Goal: Task Accomplishment & Management: Manage account settings

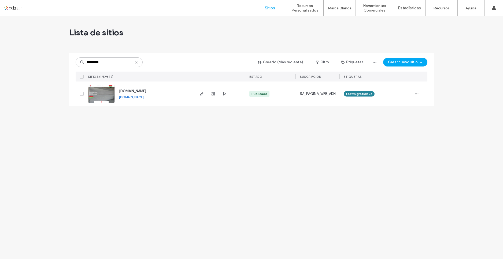
type input "*********"
click at [105, 93] on link at bounding box center [101, 94] width 27 height 18
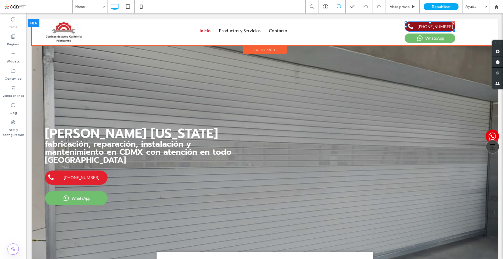
click at [417, 29] on link "55-6861-6777" at bounding box center [430, 26] width 51 height 10
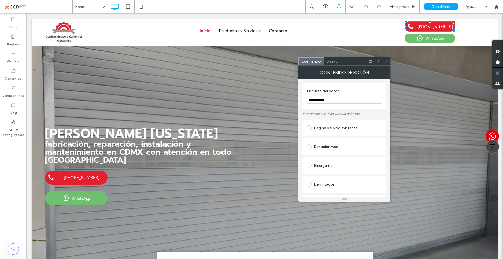
click at [368, 60] on icon at bounding box center [370, 62] width 4 height 4
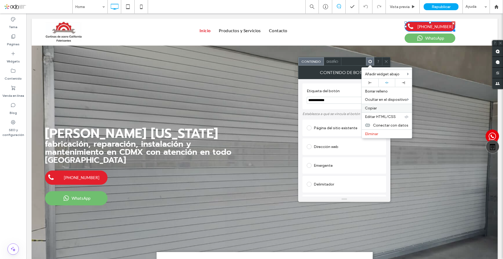
click at [370, 110] on span "Copiar" at bounding box center [371, 108] width 12 height 5
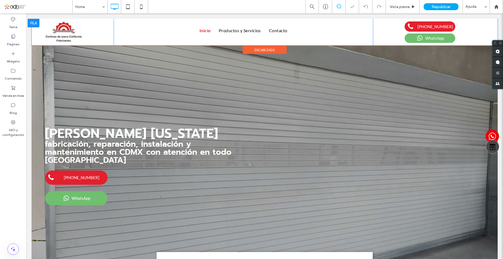
click at [397, 30] on div "55-6861-6777 WhatsApp Click To Paste" at bounding box center [428, 32] width 111 height 27
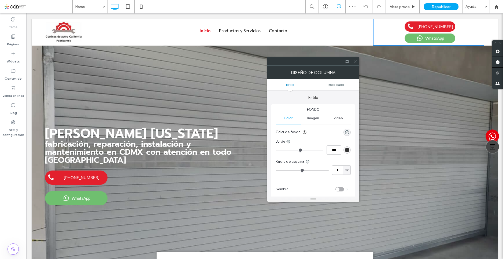
click at [347, 61] on icon at bounding box center [347, 62] width 4 height 4
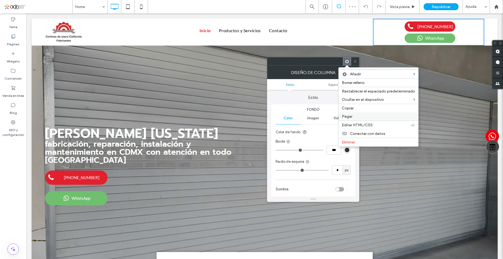
click at [355, 115] on label "Pegar" at bounding box center [378, 116] width 73 height 5
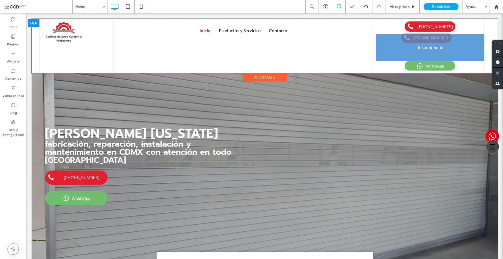
drag, startPoint x: 424, startPoint y: 53, endPoint x: 452, endPoint y: 55, distance: 27.4
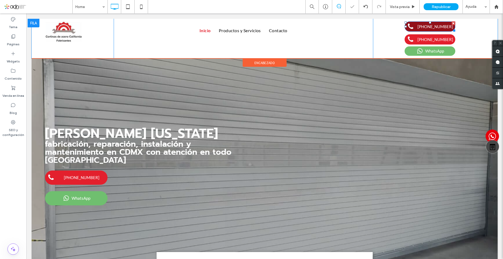
click at [428, 25] on span "55-6861-6777" at bounding box center [435, 26] width 36 height 5
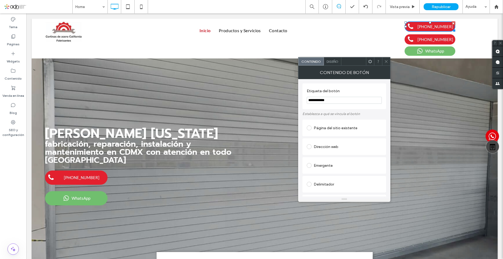
click at [370, 61] on icon at bounding box center [370, 62] width 4 height 4
click at [345, 101] on input "**********" at bounding box center [344, 100] width 75 height 7
click at [334, 64] on div "Diseño" at bounding box center [332, 61] width 17 height 8
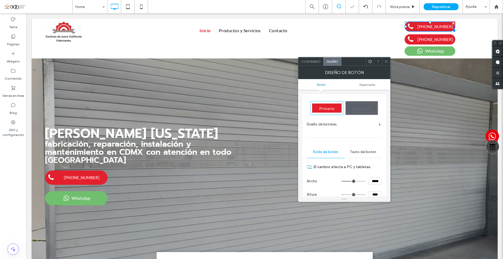
click at [312, 60] on span "Contenido" at bounding box center [311, 62] width 20 height 4
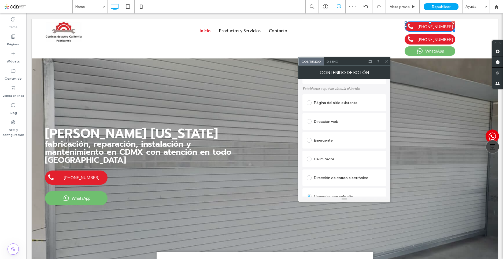
scroll to position [76, 0]
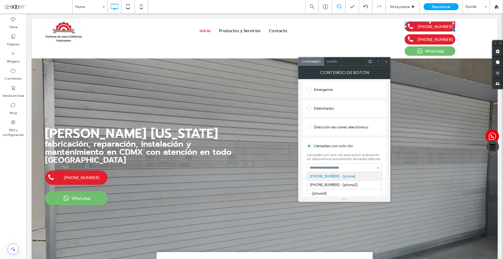
click at [385, 64] on span at bounding box center [386, 61] width 4 height 8
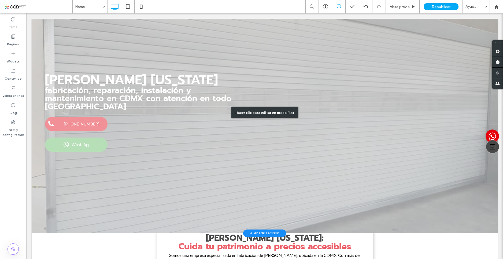
scroll to position [0, 0]
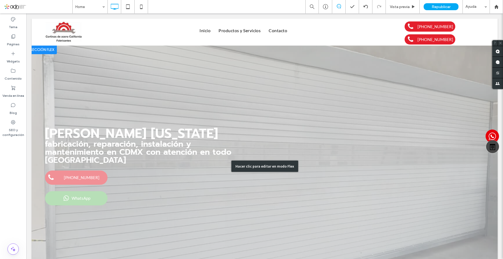
click at [64, 175] on div "Hacer clic para editar en modo Flex" at bounding box center [265, 166] width 466 height 241
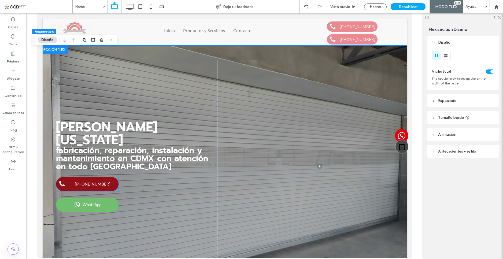
click at [83, 185] on span "55-6861-6777" at bounding box center [93, 184] width 36 height 5
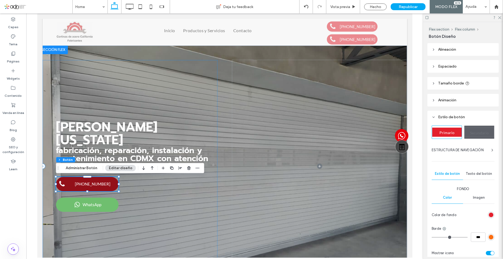
type input "**"
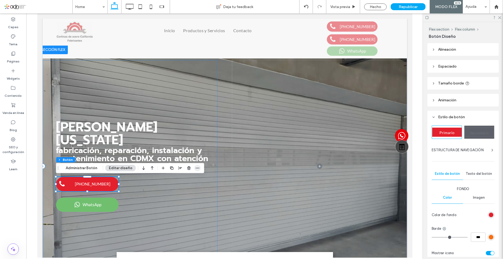
click at [195, 167] on icon "button" at bounding box center [197, 168] width 4 height 4
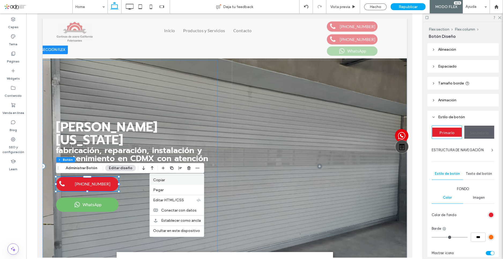
click at [161, 180] on span "Copiar" at bounding box center [159, 180] width 12 height 5
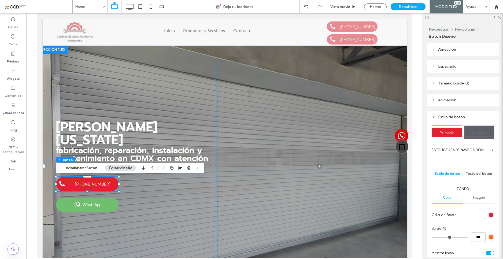
click at [135, 193] on div "Cortinas de Acero California fabricación, reparación, instalación y mantenimien…" at bounding box center [129, 166] width 175 height 212
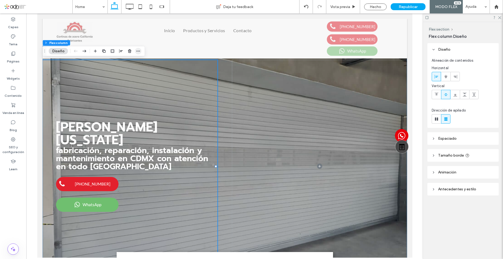
click at [139, 51] on use "button" at bounding box center [137, 51] width 3 height 1
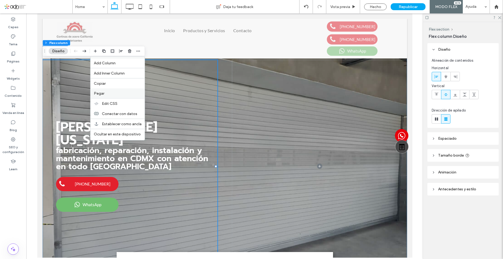
click at [104, 92] on span "Pegar" at bounding box center [99, 93] width 10 height 5
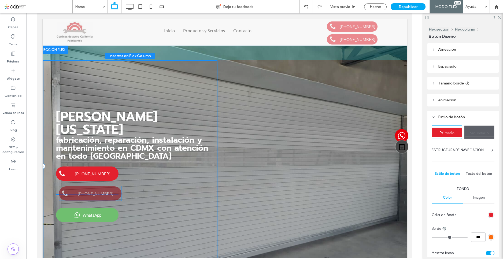
drag, startPoint x: 84, startPoint y: 119, endPoint x: 86, endPoint y: 195, distance: 76.2
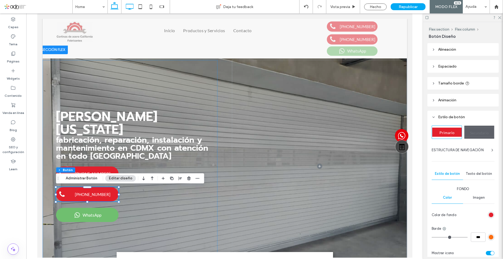
click at [129, 4] on use at bounding box center [130, 7] width 8 height 6
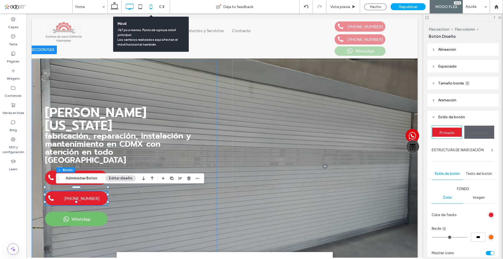
click at [150, 10] on icon at bounding box center [151, 6] width 11 height 11
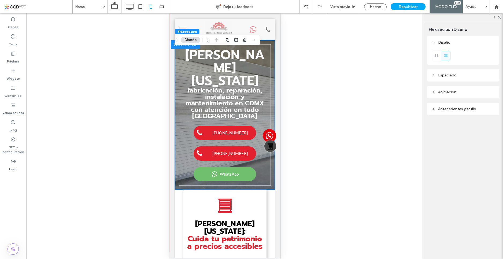
click at [337, 56] on div at bounding box center [224, 136] width 397 height 246
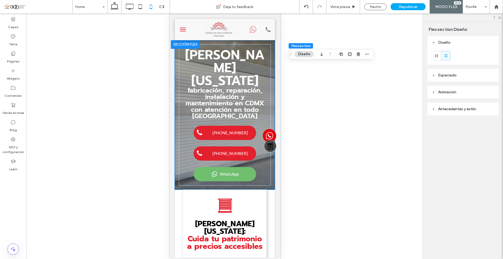
drag, startPoint x: 175, startPoint y: 42, endPoint x: 302, endPoint y: 58, distance: 128.1
click at [293, 58] on div "Arrastrar" at bounding box center [291, 54] width 4 height 10
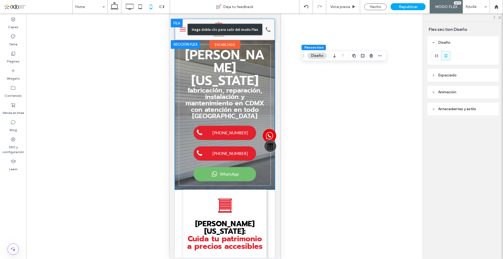
click at [261, 30] on div "Haga doble clic para salir del modo Flex" at bounding box center [225, 29] width 100 height 21
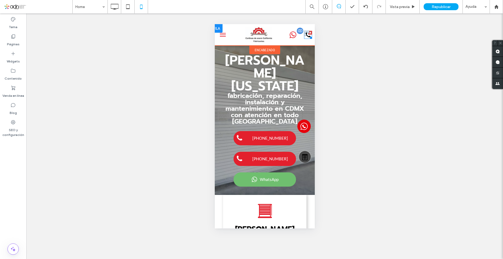
click at [308, 36] on div at bounding box center [310, 37] width 4 height 4
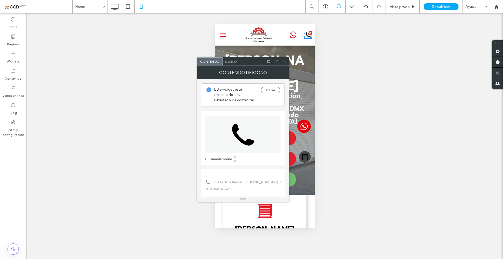
scroll to position [48, 0]
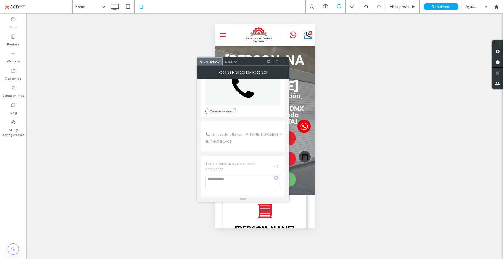
click at [285, 61] on use at bounding box center [285, 61] width 3 height 3
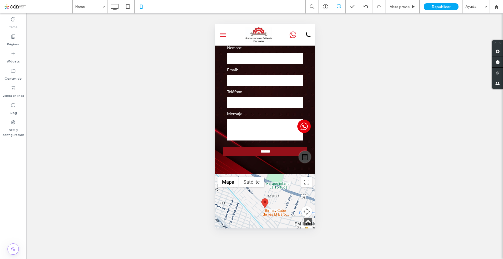
scroll to position [1718, 0]
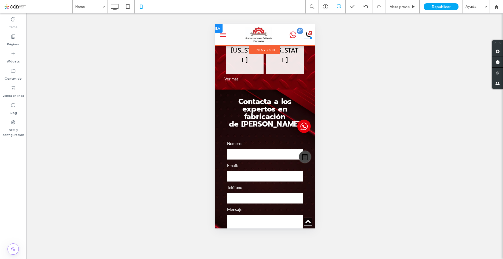
click at [308, 35] on div at bounding box center [310, 37] width 4 height 4
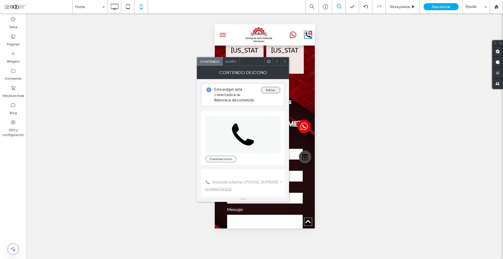
click at [267, 89] on button "Editar" at bounding box center [270, 90] width 19 height 6
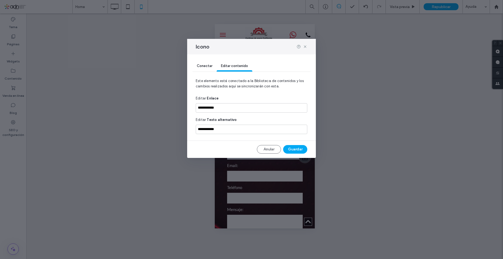
click at [210, 64] on span "Conectar" at bounding box center [205, 66] width 16 height 4
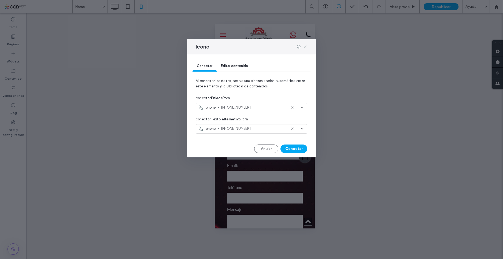
click at [305, 105] on div "phone 55-6861-6777" at bounding box center [252, 107] width 112 height 9
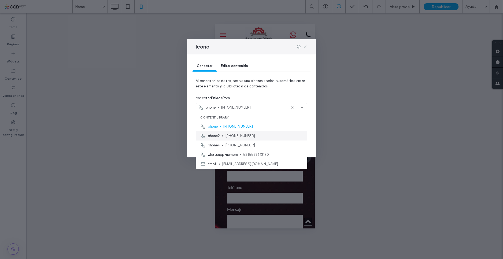
click at [253, 137] on span "55-2361-3190" at bounding box center [263, 135] width 77 height 5
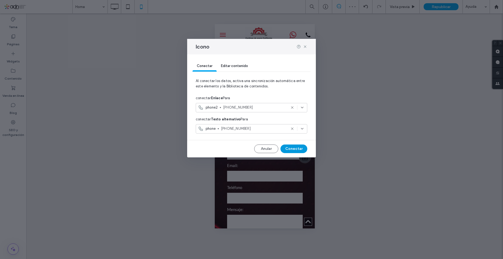
click at [294, 146] on button "Conectar" at bounding box center [293, 149] width 27 height 9
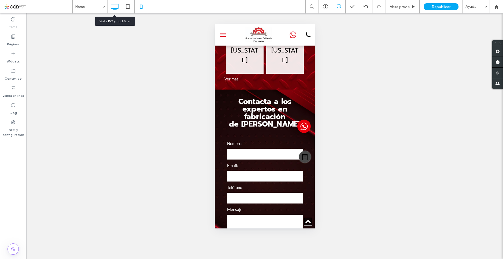
click at [117, 7] on icon at bounding box center [114, 6] width 11 height 11
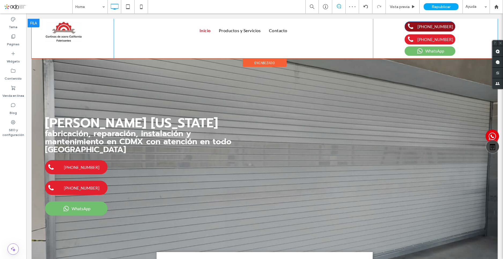
scroll to position [0, 0]
click at [430, 27] on span "55-6861-6777" at bounding box center [435, 26] width 36 height 5
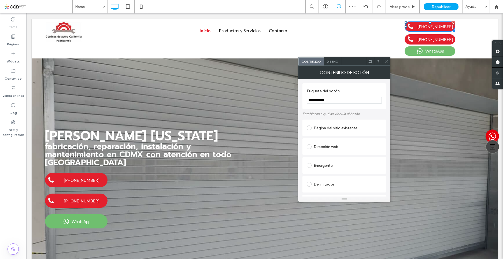
click at [335, 62] on span "Diseño" at bounding box center [333, 62] width 12 height 4
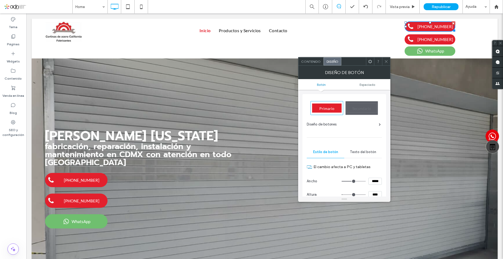
click at [385, 63] on icon at bounding box center [386, 62] width 4 height 4
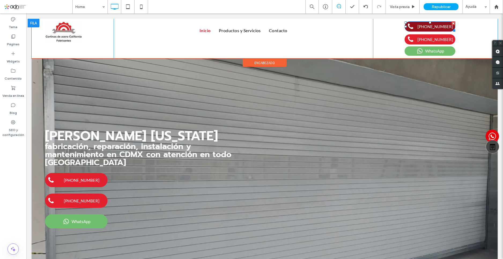
click at [408, 24] on span at bounding box center [411, 26] width 7 height 7
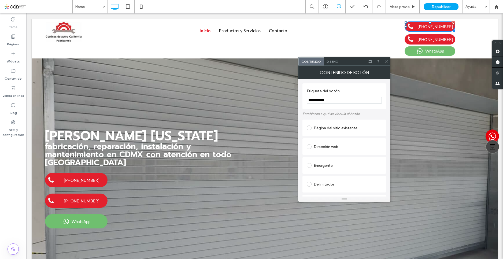
click at [330, 60] on span "Diseño" at bounding box center [333, 62] width 12 height 4
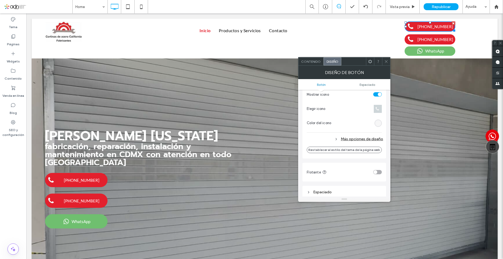
scroll to position [188, 0]
click at [382, 106] on div "Primario Secundario Diseño de botones Estilo de botón Texto del botón El cambio…" at bounding box center [344, 32] width 84 height 252
click at [376, 111] on span at bounding box center [378, 109] width 8 height 8
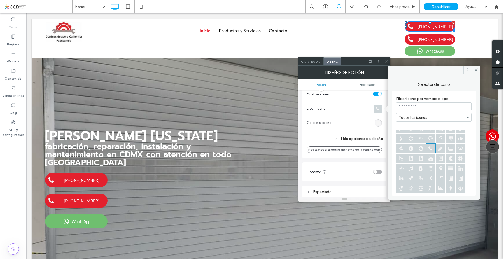
scroll to position [54, 0]
click at [412, 106] on input at bounding box center [434, 106] width 76 height 8
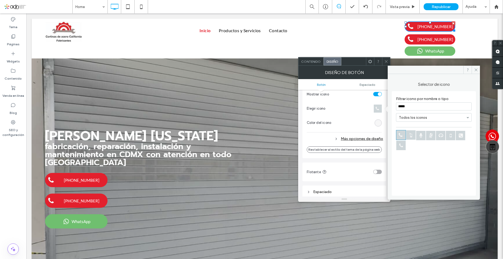
type input "*****"
click at [452, 134] on icon at bounding box center [450, 135] width 9 height 9
click at [386, 60] on icon at bounding box center [386, 62] width 4 height 4
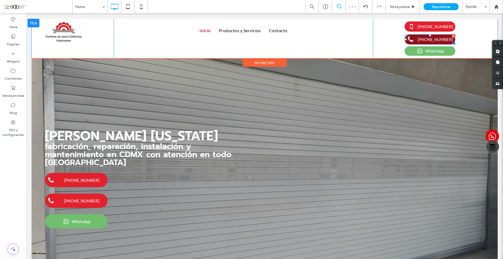
click at [415, 41] on span at bounding box center [411, 40] width 13 height 8
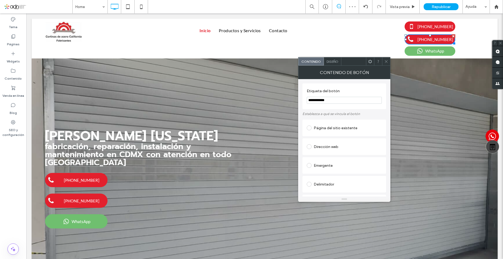
click at [369, 62] on use at bounding box center [369, 61] width 3 height 3
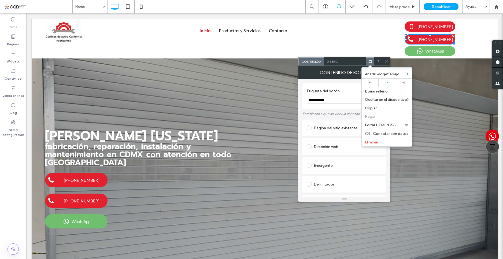
click at [330, 60] on span "Diseño" at bounding box center [333, 62] width 12 height 4
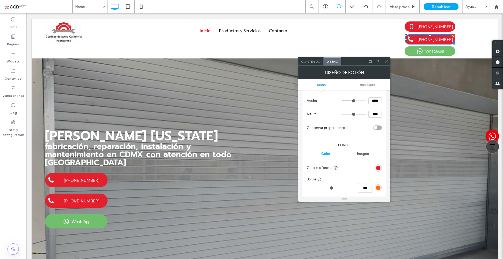
scroll to position [161, 0]
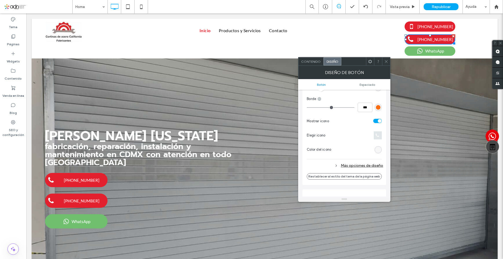
click at [380, 132] on span at bounding box center [378, 135] width 8 height 8
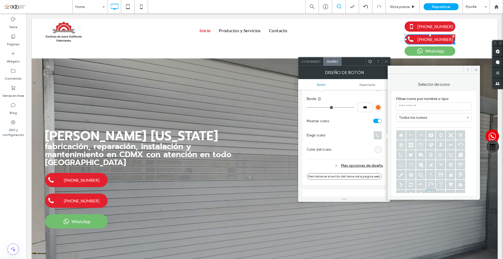
click at [412, 106] on input at bounding box center [434, 106] width 76 height 8
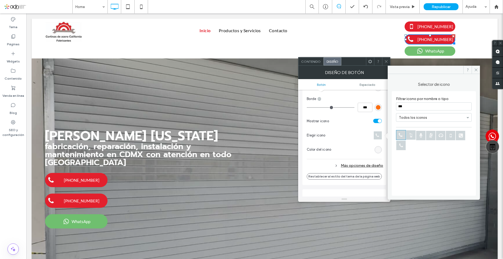
type input "***"
click at [451, 134] on icon at bounding box center [450, 135] width 9 height 9
click at [385, 59] on span at bounding box center [386, 61] width 4 height 8
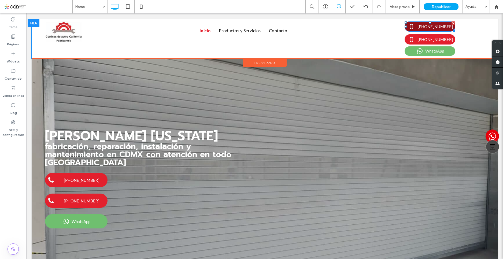
click at [421, 25] on span "55-6861-6777" at bounding box center [435, 26] width 36 height 5
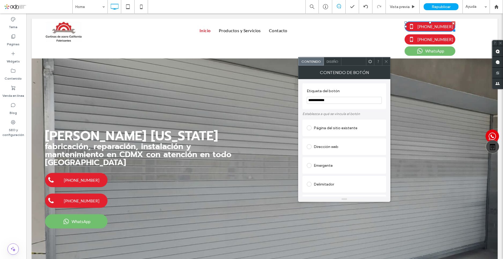
scroll to position [76, 0]
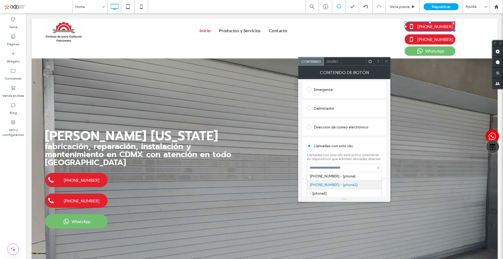
drag, startPoint x: 331, startPoint y: 168, endPoint x: 307, endPoint y: 168, distance: 24.4
drag, startPoint x: 331, startPoint y: 184, endPoint x: 310, endPoint y: 182, distance: 21.8
drag, startPoint x: 305, startPoint y: 167, endPoint x: 301, endPoint y: 167, distance: 4.3
click at [301, 167] on div "**********" at bounding box center [344, 137] width 92 height 117
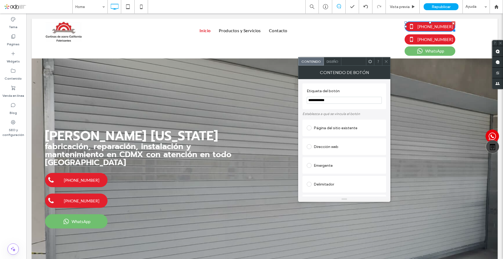
click at [328, 99] on input "**********" at bounding box center [344, 100] width 75 height 7
paste input "Etiqueta del botón"
click at [313, 100] on input "**********" at bounding box center [344, 100] width 75 height 7
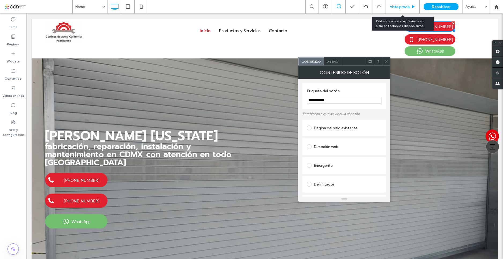
type input "**********"
click at [401, 8] on span "Vista previa" at bounding box center [400, 7] width 20 height 5
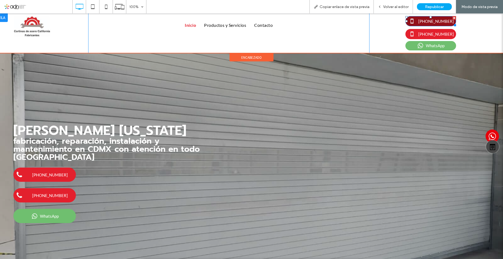
click at [432, 22] on span "55-2361-3190" at bounding box center [436, 21] width 36 height 5
click at [428, 22] on span "55-2361-3190" at bounding box center [436, 21] width 36 height 5
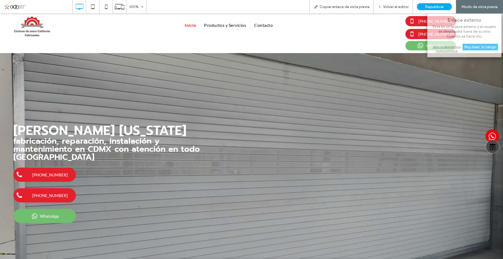
click at [441, 48] on div "Abrir enlace en una nueva pestaña" at bounding box center [464, 49] width 67 height 10
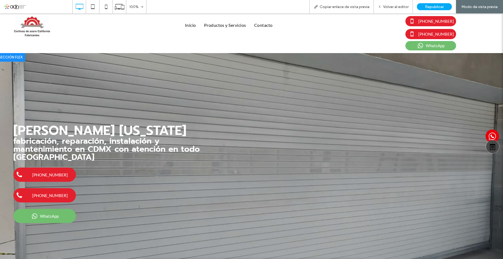
scroll to position [80, 0]
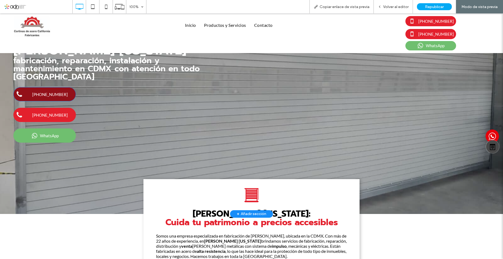
click at [41, 91] on link "55-6861-6777" at bounding box center [44, 94] width 62 height 14
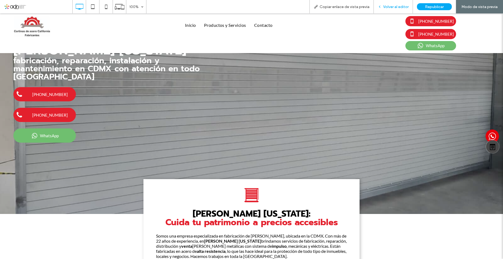
click at [393, 10] on div "Volver al editor" at bounding box center [393, 6] width 39 height 13
click at [396, 8] on span "Volver al editor" at bounding box center [395, 7] width 25 height 5
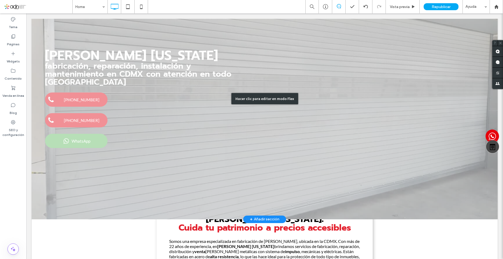
click at [72, 98] on div "Hacer clic para editar en modo Flex" at bounding box center [265, 98] width 466 height 241
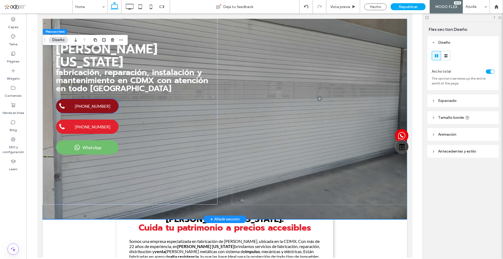
click at [87, 111] on link "55-6861-6777" at bounding box center [87, 106] width 62 height 14
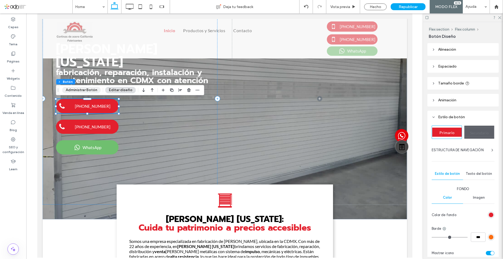
click at [87, 88] on button "Administrar Botón" at bounding box center [81, 90] width 39 height 6
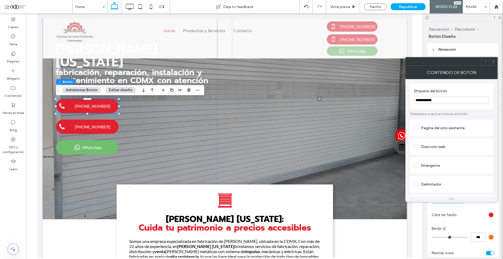
click at [438, 102] on input "**********" at bounding box center [451, 100] width 75 height 7
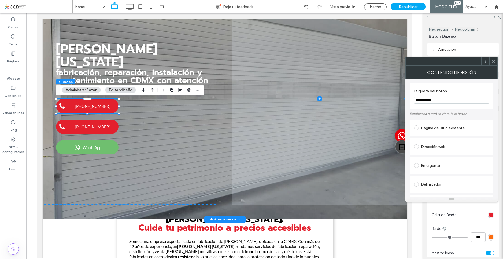
type input "**********"
click at [294, 152] on span at bounding box center [319, 98] width 175 height 212
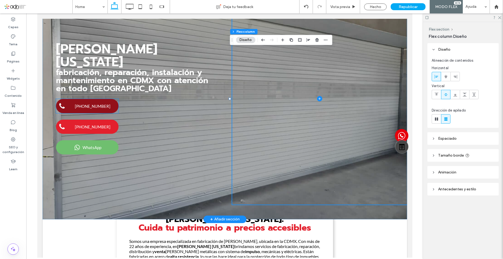
click at [70, 104] on link "55-2361-3190" at bounding box center [87, 106] width 62 height 14
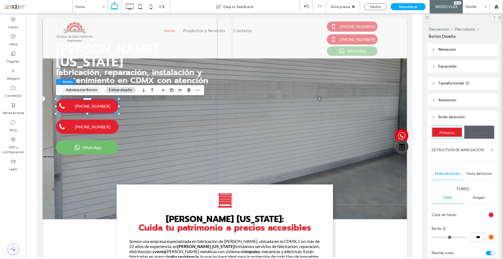
click at [75, 89] on button "Administrar Botón" at bounding box center [81, 90] width 39 height 6
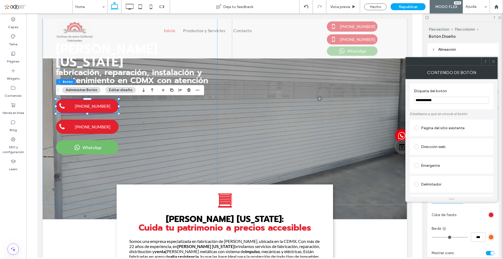
click at [494, 62] on icon at bounding box center [494, 62] width 4 height 4
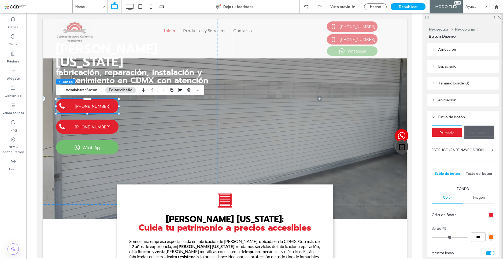
click at [125, 88] on button "Editar diseño" at bounding box center [120, 90] width 31 height 6
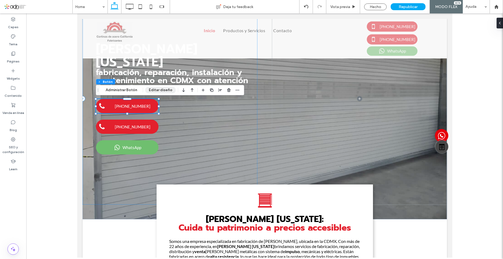
click at [162, 88] on button "Editar diseño" at bounding box center [160, 90] width 31 height 6
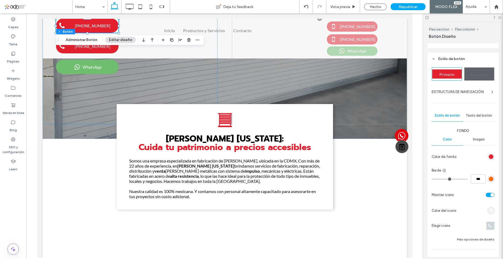
scroll to position [93, 0]
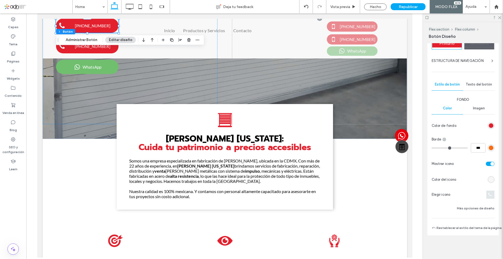
click at [486, 194] on span at bounding box center [490, 195] width 8 height 8
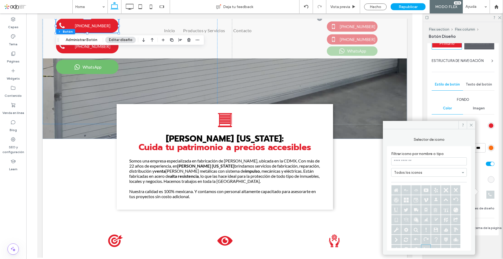
click at [414, 162] on input at bounding box center [429, 161] width 76 height 8
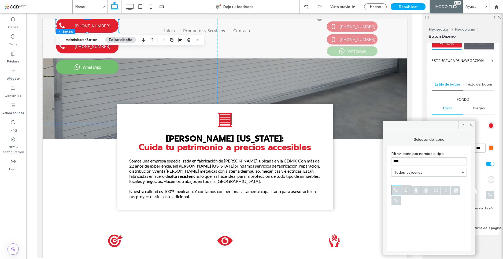
type input "****"
click at [445, 193] on icon at bounding box center [445, 190] width 9 height 9
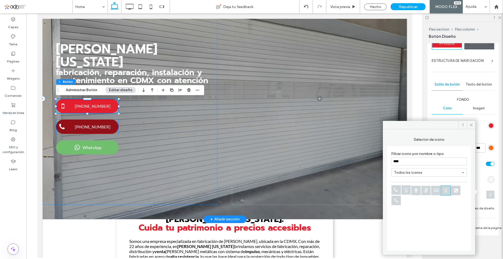
click at [61, 128] on span at bounding box center [62, 126] width 7 height 7
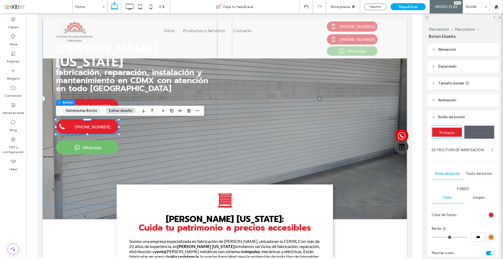
click at [75, 110] on button "Administrar Botón" at bounding box center [81, 111] width 39 height 6
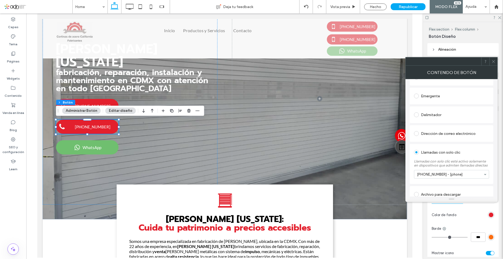
scroll to position [76, 0]
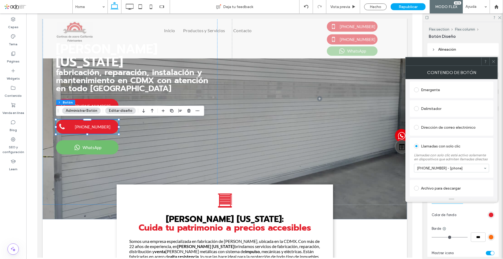
click at [496, 61] on div at bounding box center [493, 61] width 8 height 8
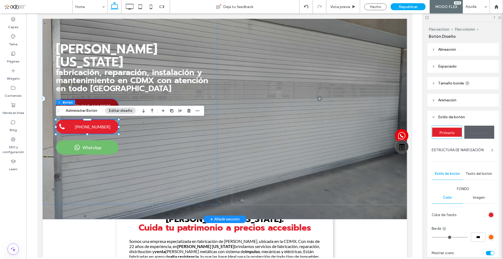
click at [91, 103] on link "55-2361-3190" at bounding box center [87, 106] width 62 height 14
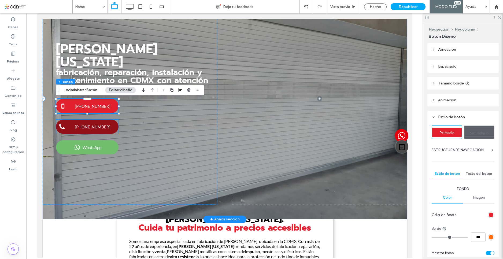
click at [67, 121] on link "55-6861-6777" at bounding box center [87, 127] width 62 height 14
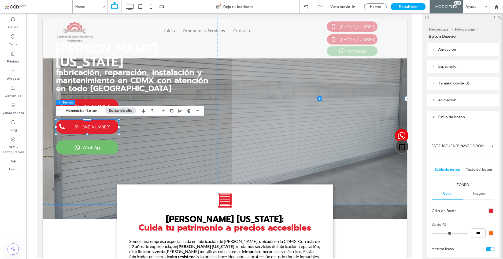
type input "**"
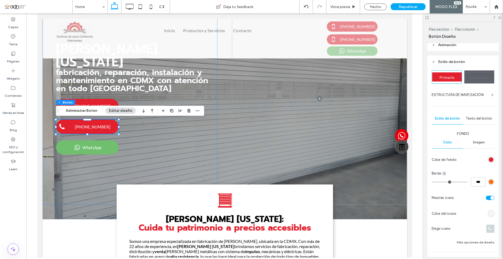
scroll to position [93, 0]
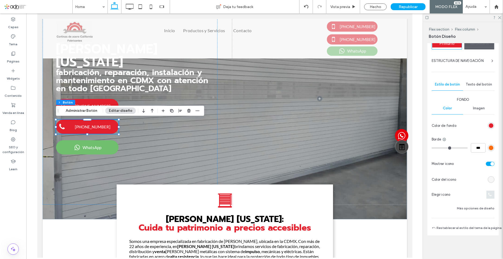
click at [488, 193] on icon at bounding box center [490, 195] width 4 height 4
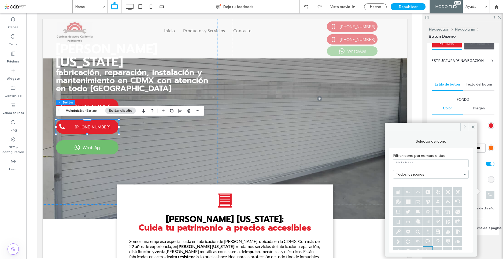
click at [432, 161] on input at bounding box center [431, 163] width 76 height 8
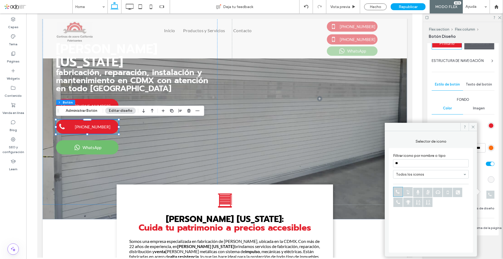
type input "**"
click at [445, 192] on icon at bounding box center [447, 192] width 9 height 9
click at [474, 126] on use at bounding box center [473, 126] width 3 height 3
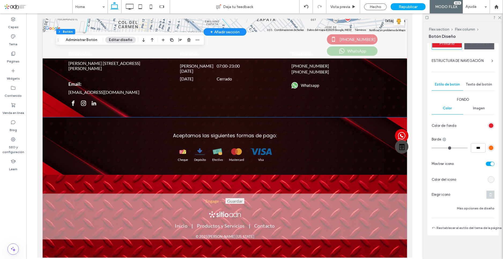
scroll to position [1770, 0]
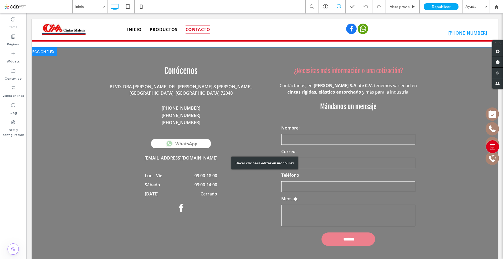
scroll to position [1368, 0]
click at [312, 104] on div "Hacer clic para editar en modo Flex" at bounding box center [265, 162] width 466 height 231
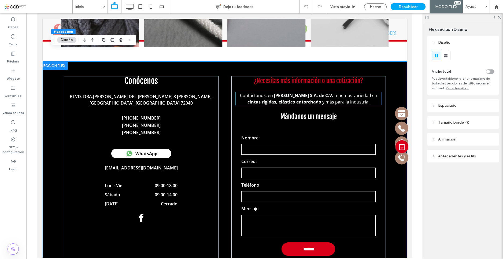
scroll to position [1321, 0]
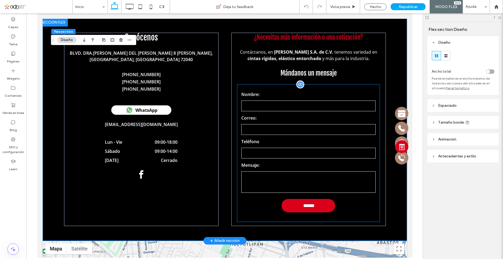
click at [282, 124] on input "email" at bounding box center [308, 129] width 134 height 11
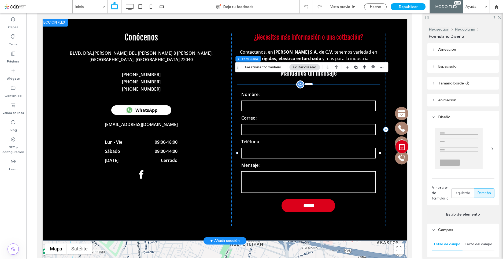
type input "*"
type input "***"
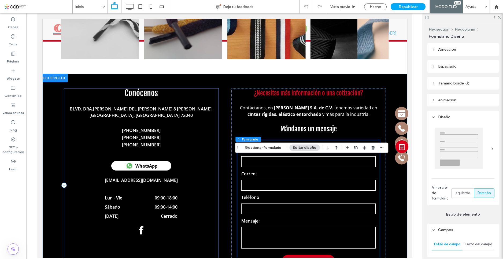
scroll to position [1294, 0]
